Goal: Task Accomplishment & Management: Use online tool/utility

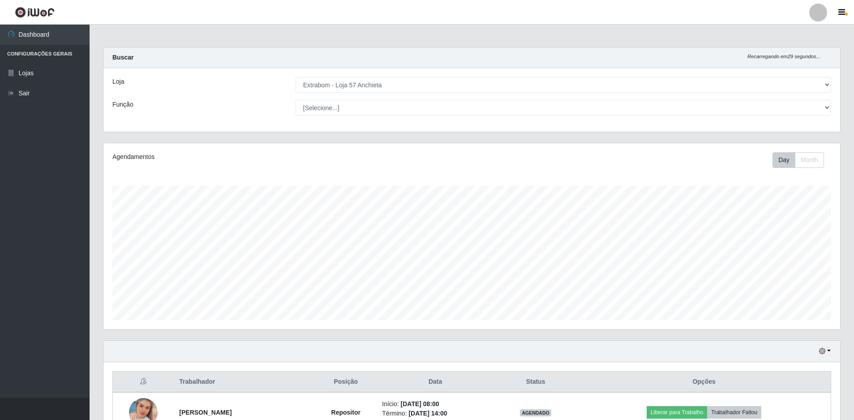
select select "470"
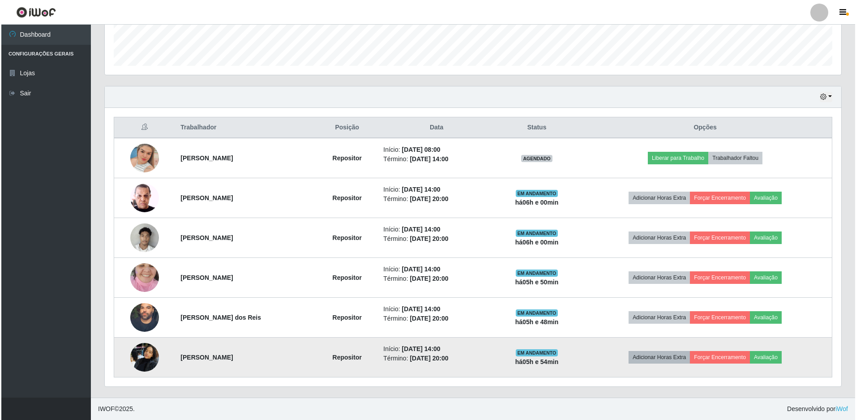
scroll to position [186, 737]
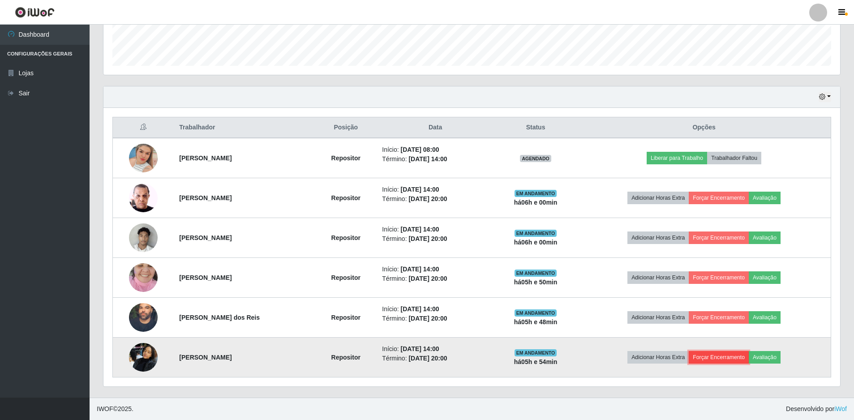
click at [740, 360] on button "Forçar Encerramento" at bounding box center [719, 357] width 60 height 13
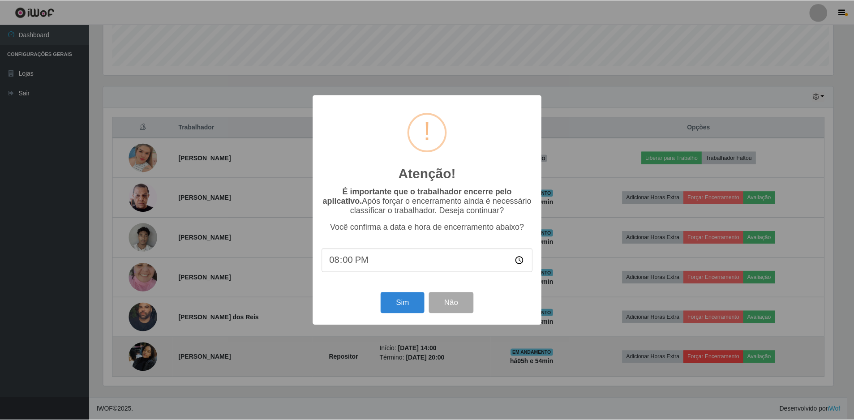
scroll to position [186, 732]
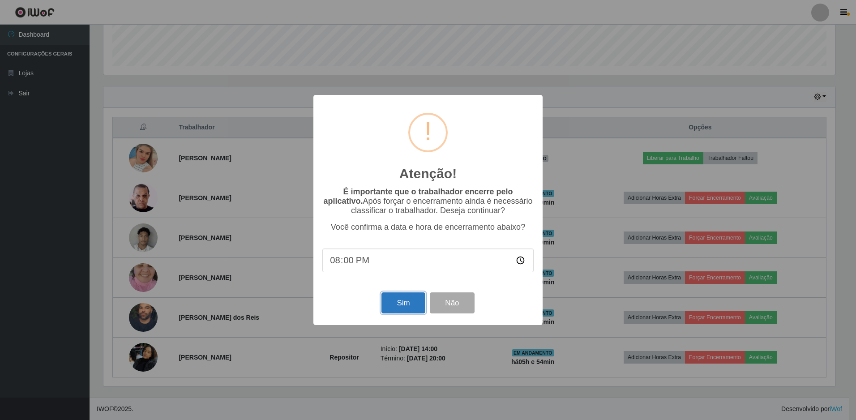
click at [402, 304] on button "Sim" at bounding box center [403, 302] width 43 height 21
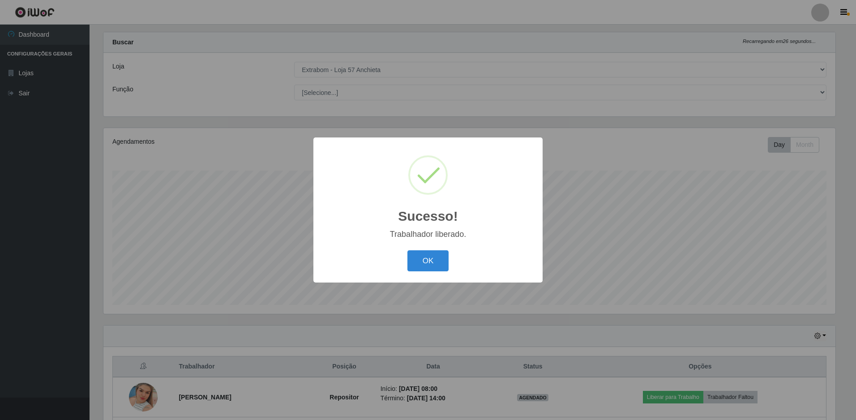
click at [755, 156] on div "Sucesso! × Trabalhador liberado. OK Cancel" at bounding box center [428, 210] width 856 height 420
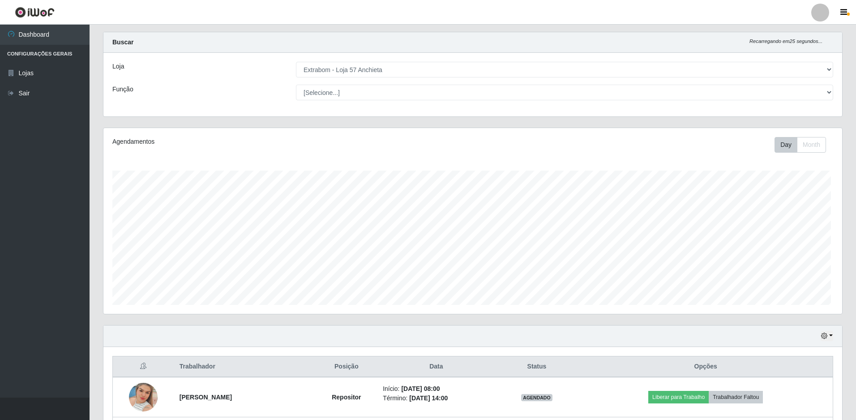
scroll to position [186, 737]
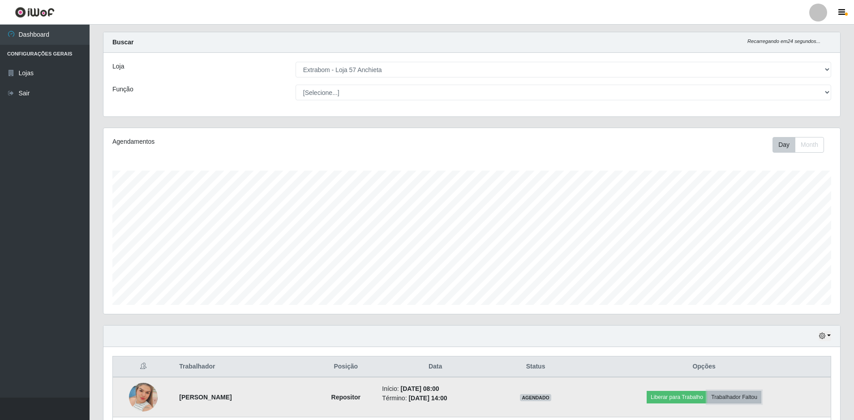
click at [745, 394] on button "Trabalhador Faltou" at bounding box center [734, 397] width 54 height 13
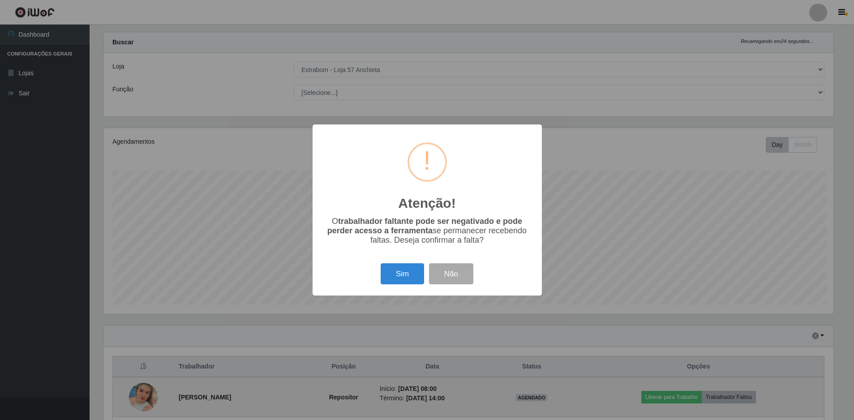
scroll to position [186, 732]
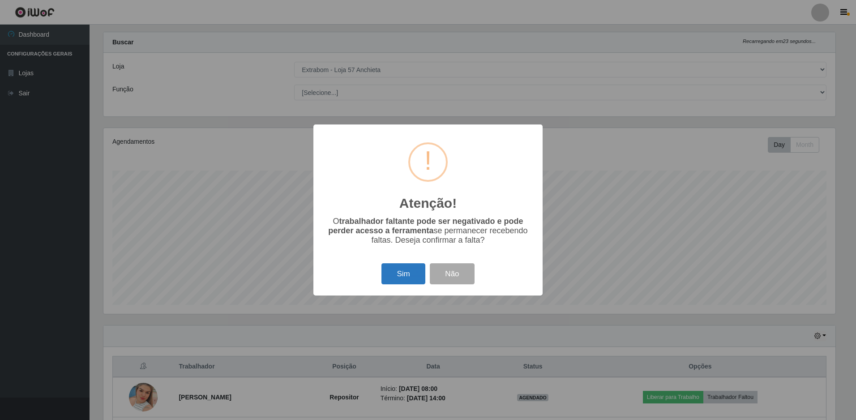
click at [410, 276] on button "Sim" at bounding box center [403, 273] width 43 height 21
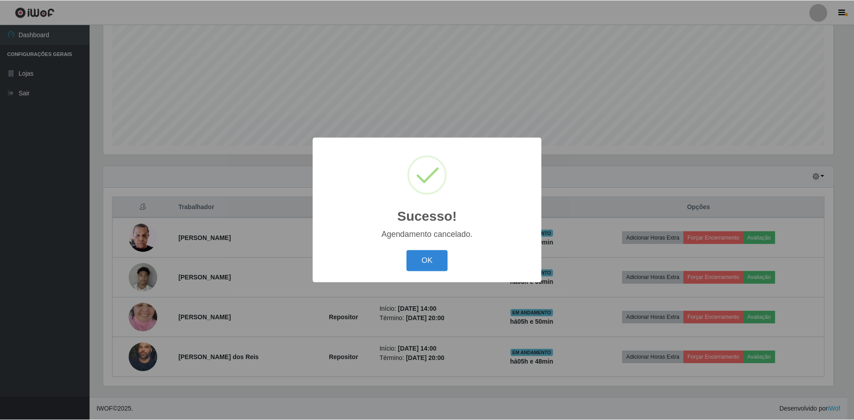
scroll to position [175, 0]
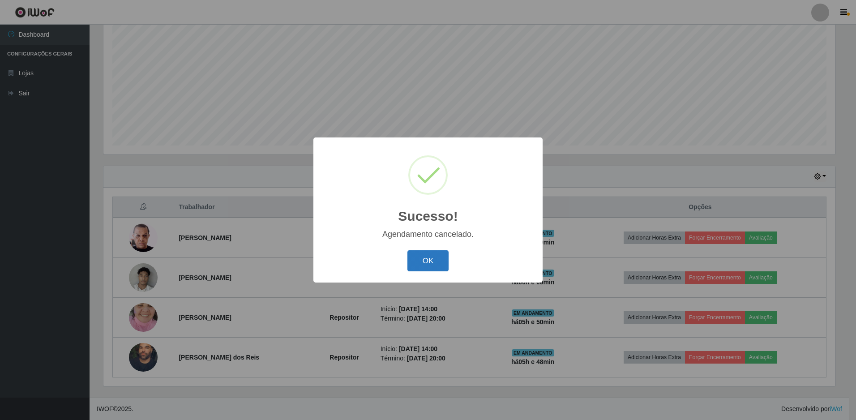
click at [420, 262] on button "OK" at bounding box center [429, 260] width 42 height 21
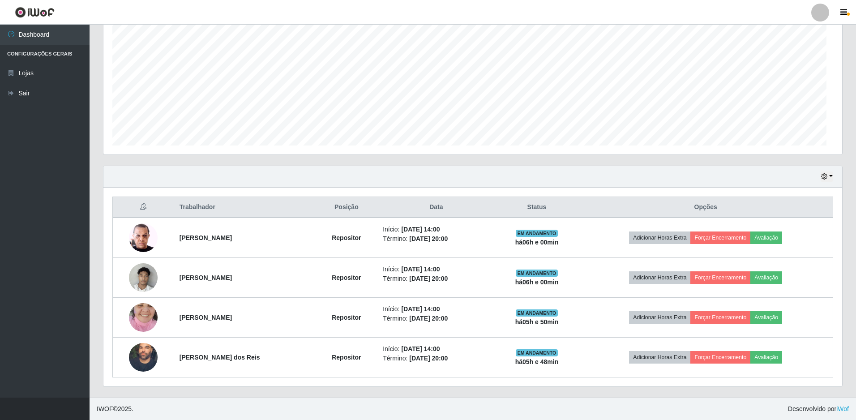
scroll to position [186, 737]
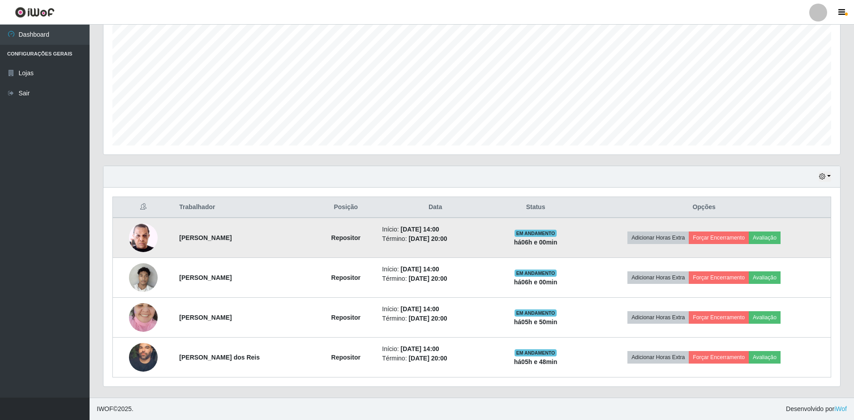
click at [738, 246] on td "Adicionar Horas Extra Forçar Encerramento Avaliação" at bounding box center [703, 238] width 253 height 40
click at [728, 239] on button "Forçar Encerramento" at bounding box center [719, 238] width 60 height 13
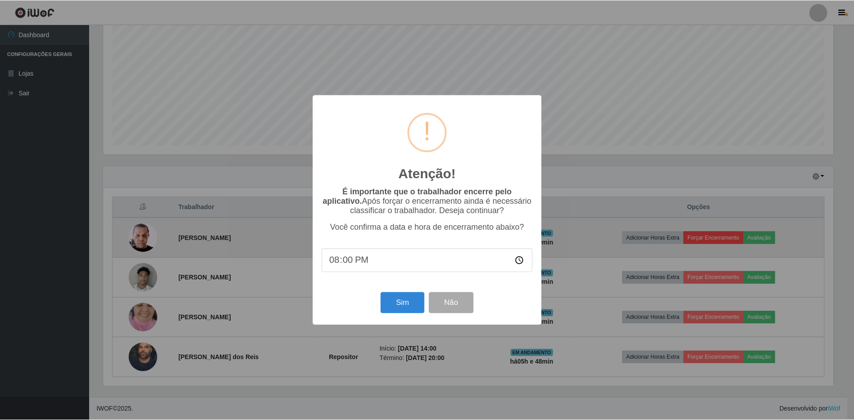
scroll to position [186, 732]
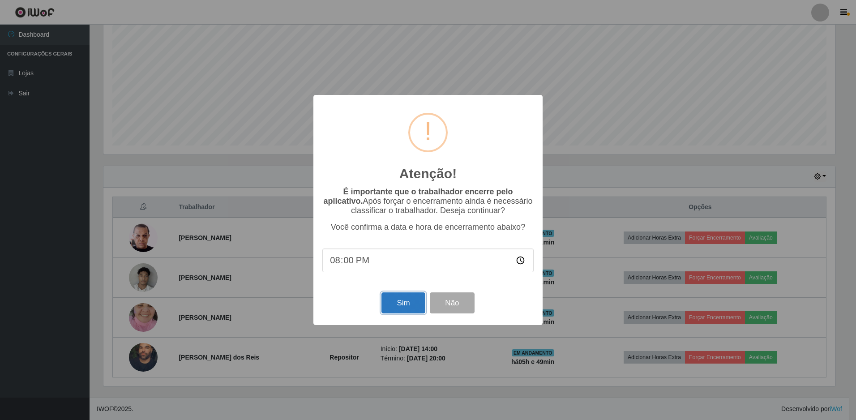
click at [406, 305] on button "Sim" at bounding box center [403, 302] width 43 height 21
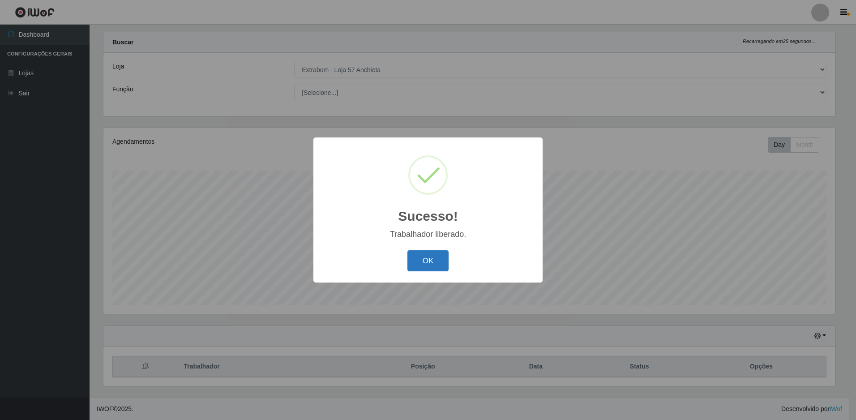
click at [442, 262] on button "OK" at bounding box center [429, 260] width 42 height 21
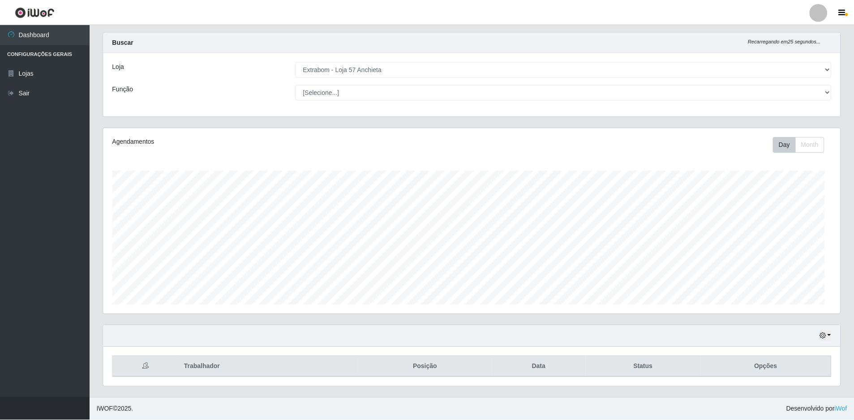
scroll to position [0, 0]
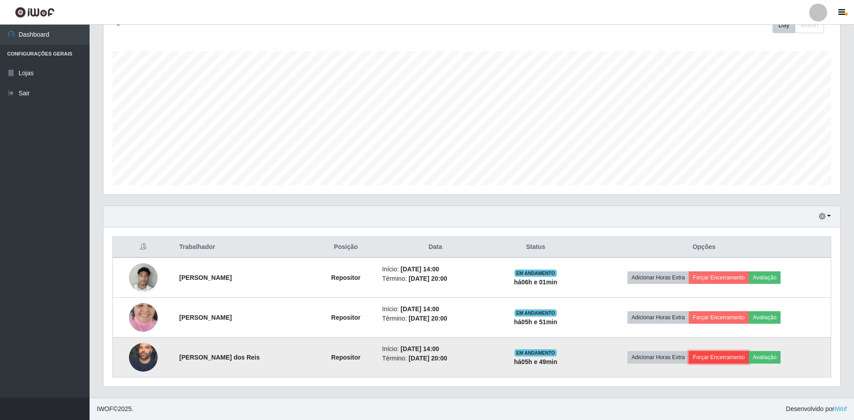
click at [733, 358] on button "Forçar Encerramento" at bounding box center [719, 357] width 60 height 13
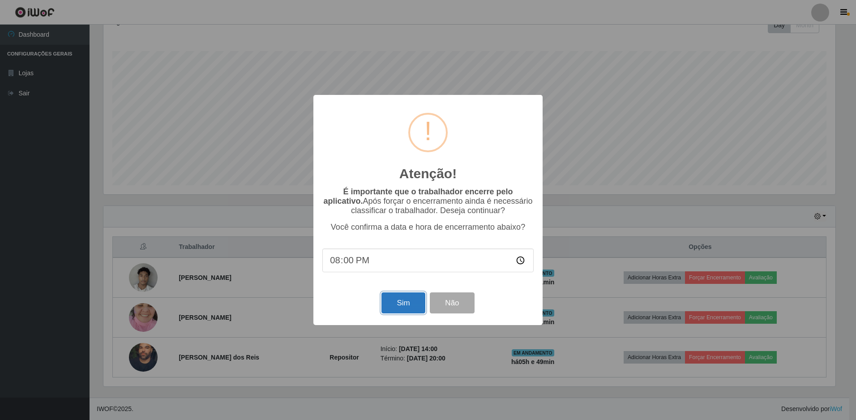
click at [413, 313] on button "Sim" at bounding box center [403, 302] width 43 height 21
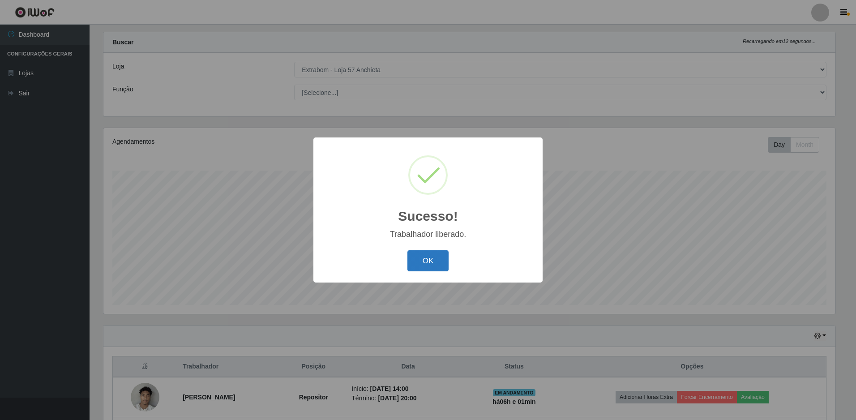
click at [423, 258] on button "OK" at bounding box center [429, 260] width 42 height 21
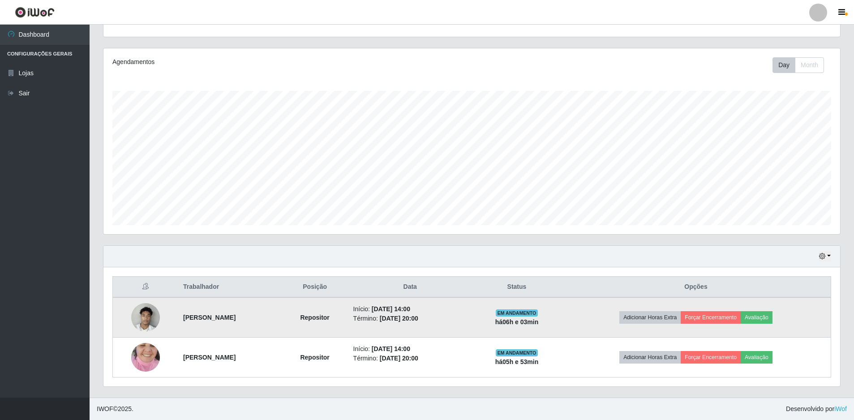
click at [744, 325] on td "Adicionar Horas Extra Forçar Encerramento Avaliação" at bounding box center [696, 317] width 270 height 40
click at [734, 313] on button "Forçar Encerramento" at bounding box center [711, 317] width 60 height 13
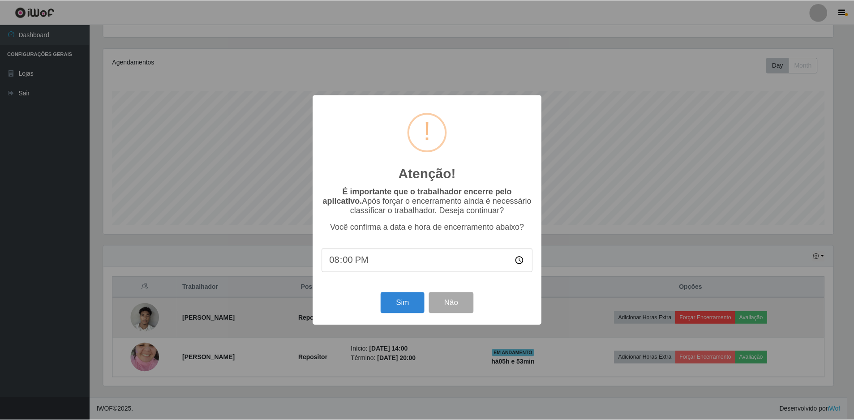
scroll to position [186, 732]
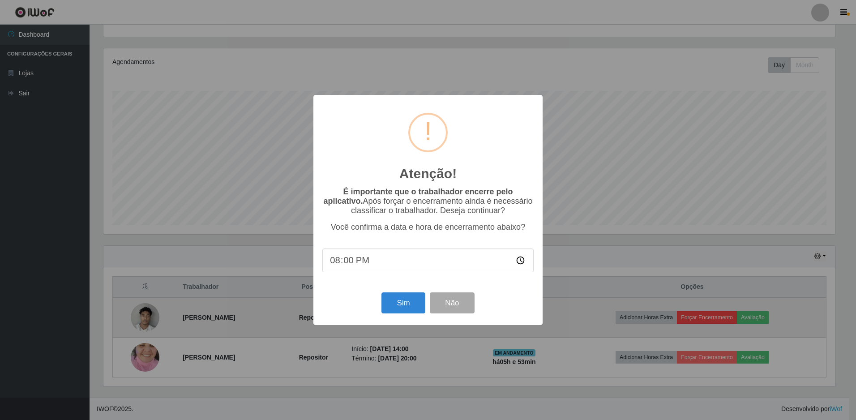
type input "20:03"
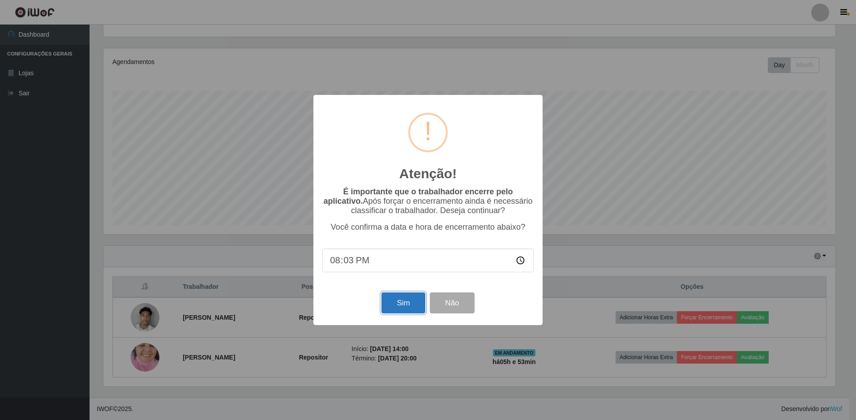
click at [401, 308] on button "Sim" at bounding box center [403, 302] width 43 height 21
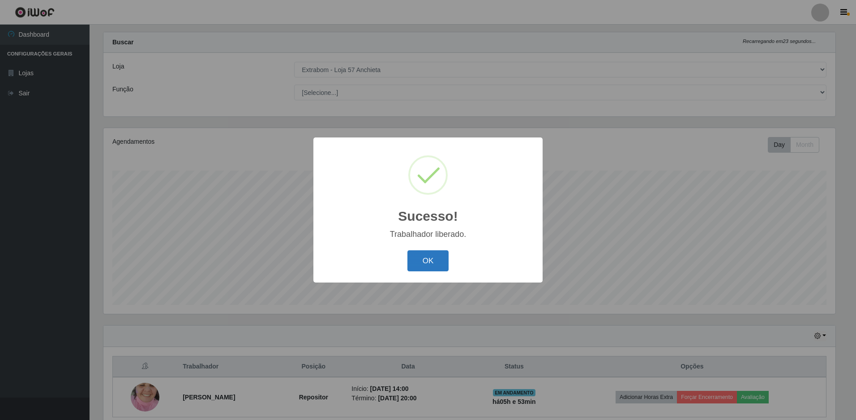
click at [420, 260] on button "OK" at bounding box center [429, 260] width 42 height 21
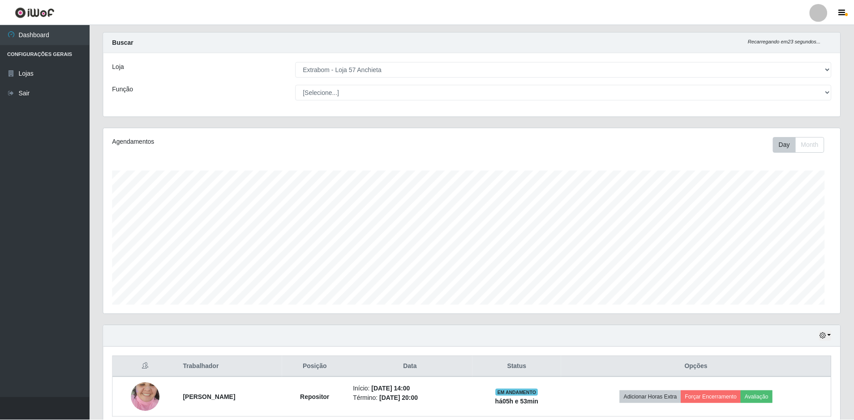
scroll to position [186, 737]
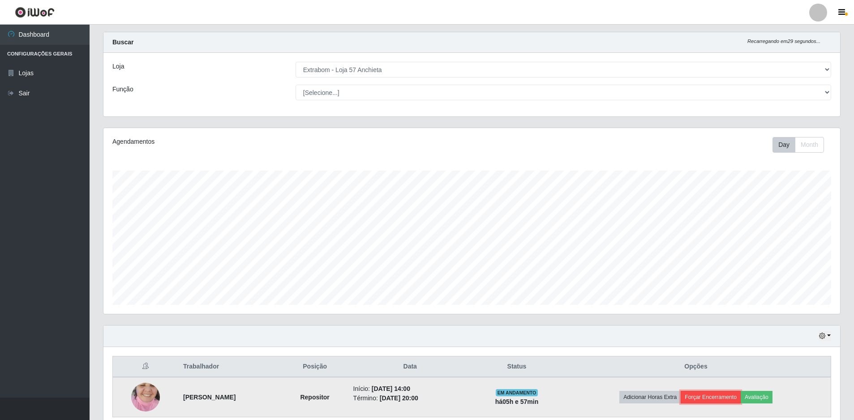
click at [729, 401] on button "Forçar Encerramento" at bounding box center [711, 397] width 60 height 13
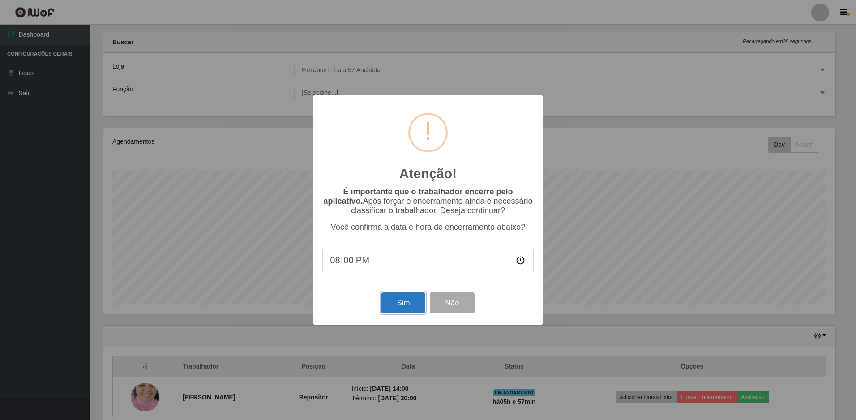
click at [411, 305] on button "Sim" at bounding box center [403, 302] width 43 height 21
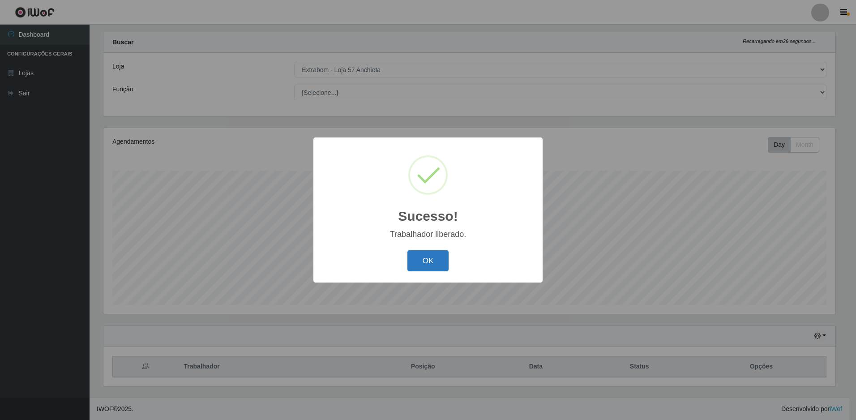
click at [422, 263] on button "OK" at bounding box center [429, 260] width 42 height 21
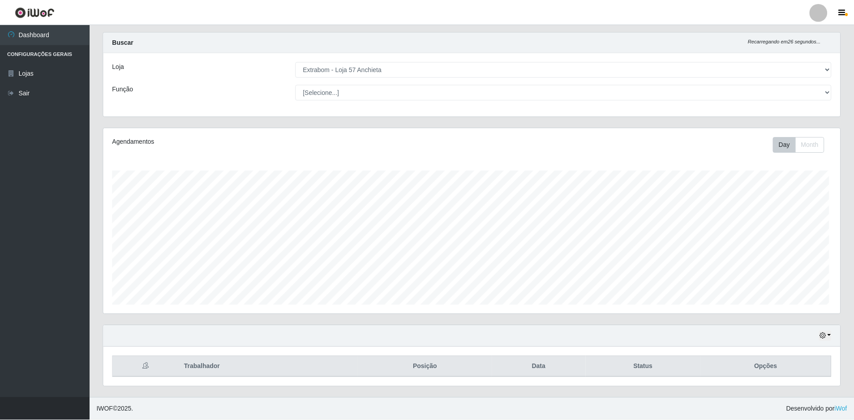
scroll to position [186, 737]
